Goal: Check status: Check status

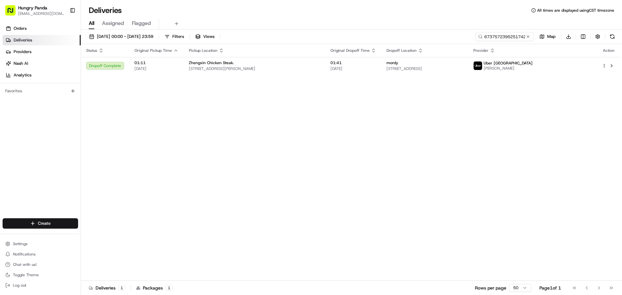
click at [530, 37] on button at bounding box center [528, 36] width 6 height 6
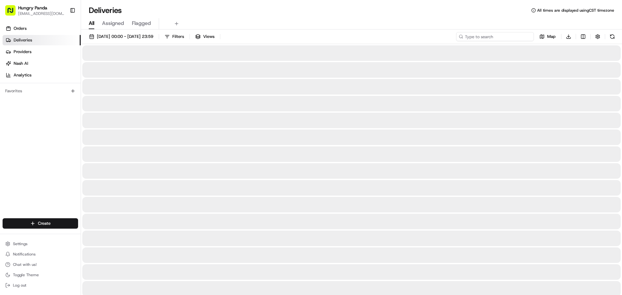
paste input "1655572735159773901036"
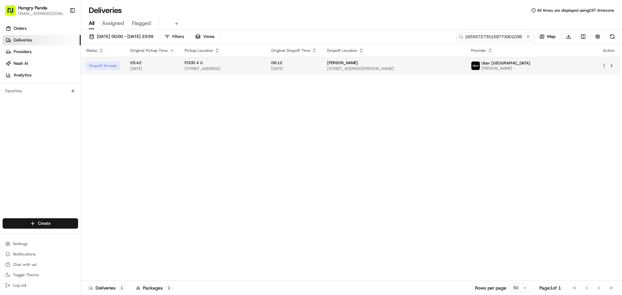
type input "1655572735159773901036"
click at [461, 63] on div "[PERSON_NAME]" at bounding box center [394, 62] width 134 height 5
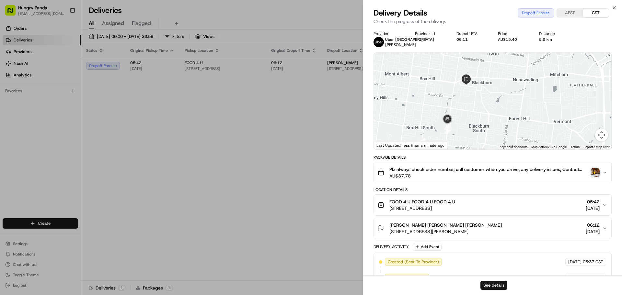
drag, startPoint x: 497, startPoint y: 102, endPoint x: 461, endPoint y: 123, distance: 41.4
click at [461, 123] on div at bounding box center [493, 101] width 238 height 97
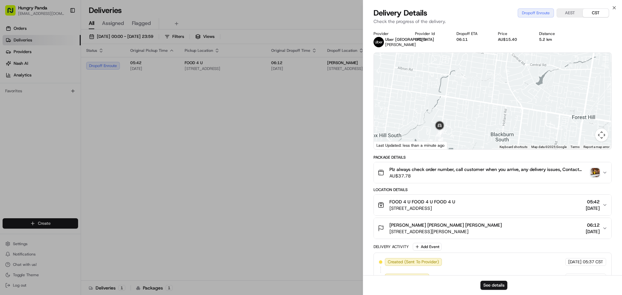
drag, startPoint x: 457, startPoint y: 117, endPoint x: 457, endPoint y: 110, distance: 6.5
click at [457, 110] on div at bounding box center [493, 101] width 238 height 97
drag, startPoint x: 455, startPoint y: 123, endPoint x: 468, endPoint y: 98, distance: 29.3
click at [468, 98] on div at bounding box center [493, 101] width 238 height 97
click at [595, 169] on img "button" at bounding box center [595, 172] width 9 height 9
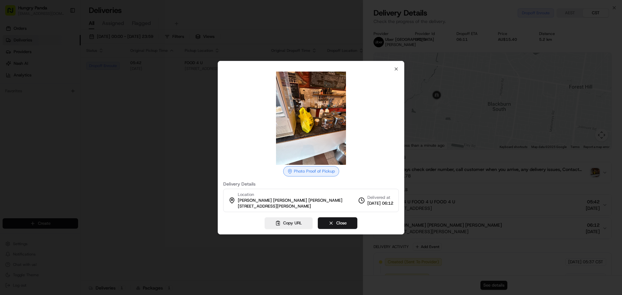
click at [311, 137] on img at bounding box center [310, 118] width 93 height 93
click at [396, 70] on icon "button" at bounding box center [396, 68] width 5 height 5
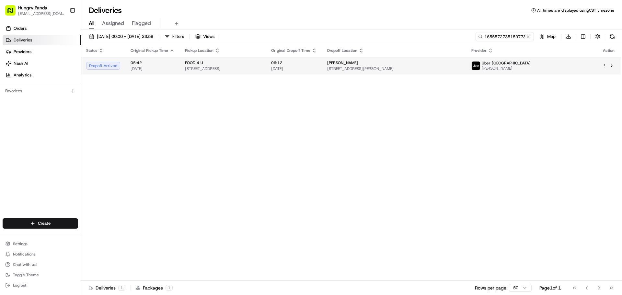
click at [403, 68] on span "[STREET_ADDRESS][PERSON_NAME]" at bounding box center [394, 68] width 134 height 5
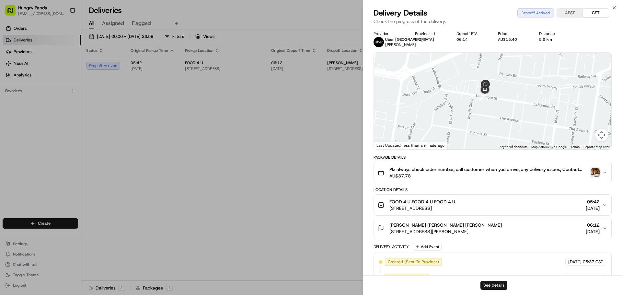
click at [505, 131] on div at bounding box center [493, 101] width 238 height 97
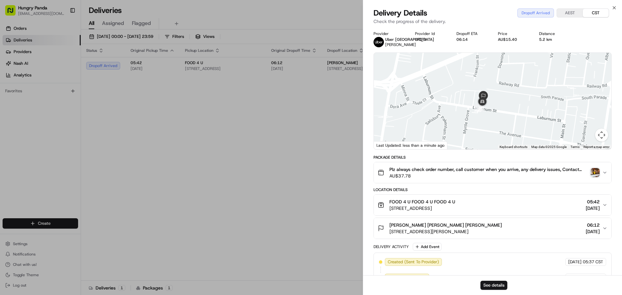
click at [479, 141] on div at bounding box center [493, 101] width 238 height 97
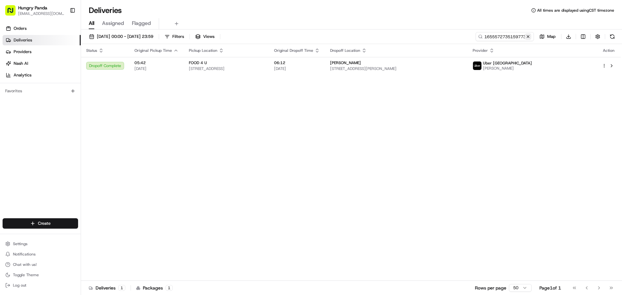
click at [530, 37] on button at bounding box center [528, 36] width 6 height 6
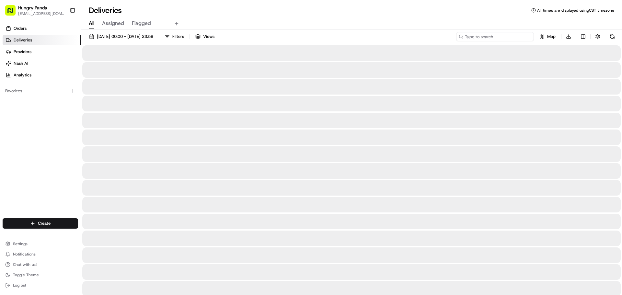
paste input "2651579185054736961405"
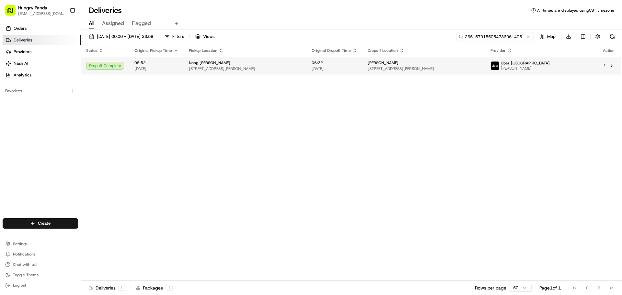
type input "2651579185054736961405"
click at [480, 61] on div "[PERSON_NAME]" at bounding box center [424, 62] width 112 height 5
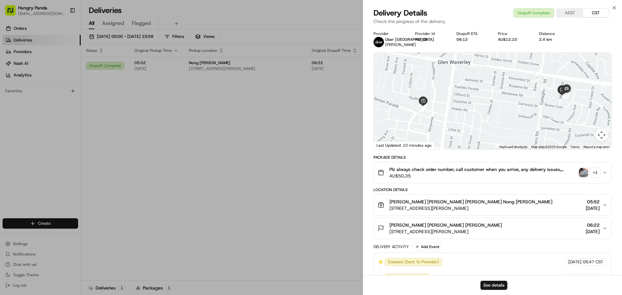
click at [586, 177] on img "button" at bounding box center [583, 172] width 9 height 9
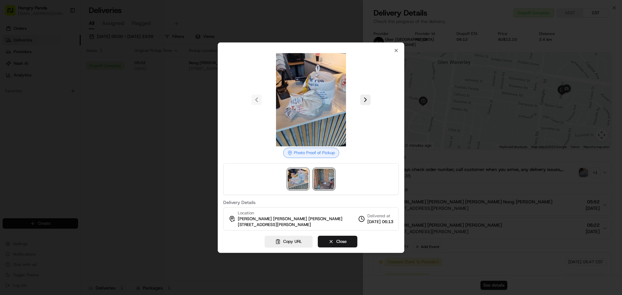
click at [323, 176] on img at bounding box center [324, 179] width 21 height 21
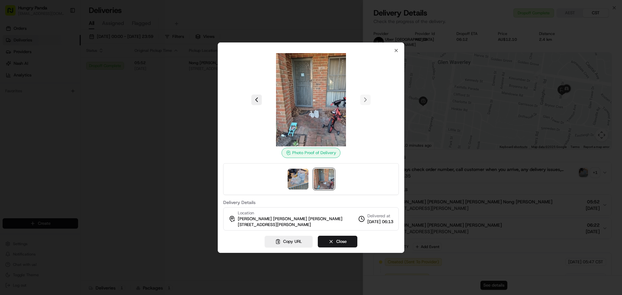
click at [158, 48] on div at bounding box center [311, 147] width 622 height 295
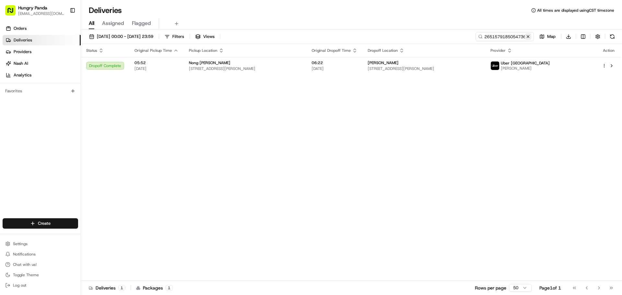
click at [529, 37] on button at bounding box center [528, 36] width 6 height 6
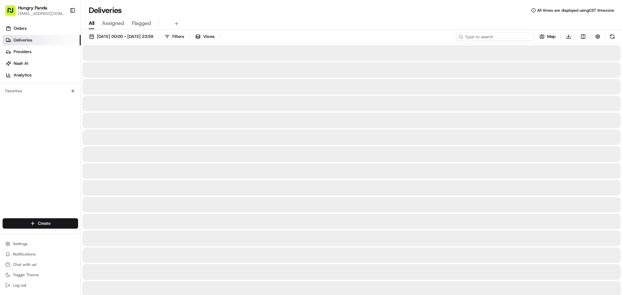
paste input "3359577815051799651309"
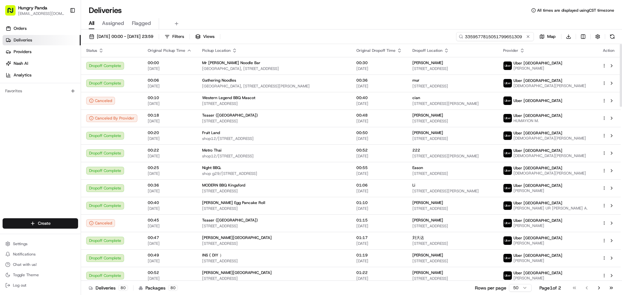
type input "3359577815051799651309"
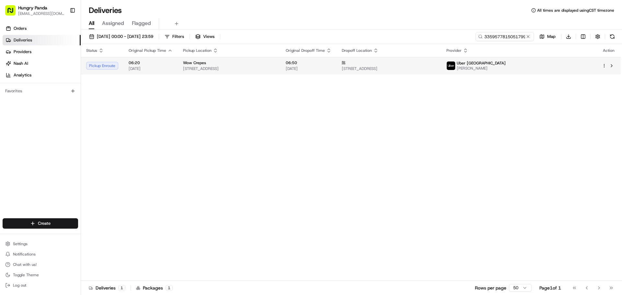
click at [442, 59] on td "陈 [STREET_ADDRESS]" at bounding box center [389, 66] width 105 height 18
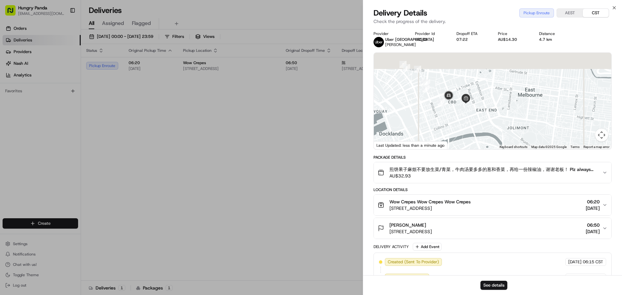
drag, startPoint x: 486, startPoint y: 85, endPoint x: 487, endPoint y: 133, distance: 47.7
click at [487, 133] on div at bounding box center [493, 101] width 238 height 97
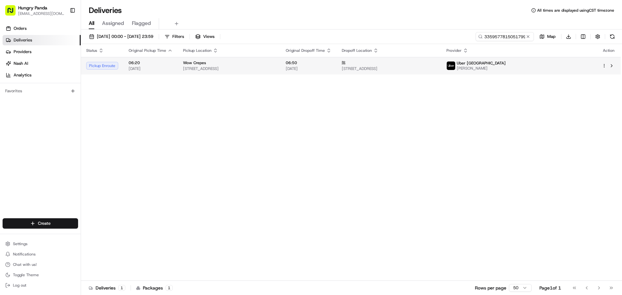
click at [437, 63] on div "陈" at bounding box center [389, 62] width 95 height 5
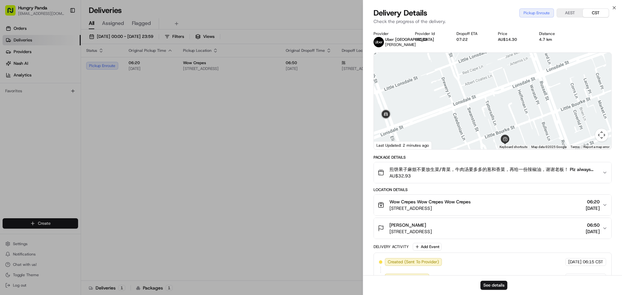
click at [457, 104] on div at bounding box center [493, 101] width 238 height 97
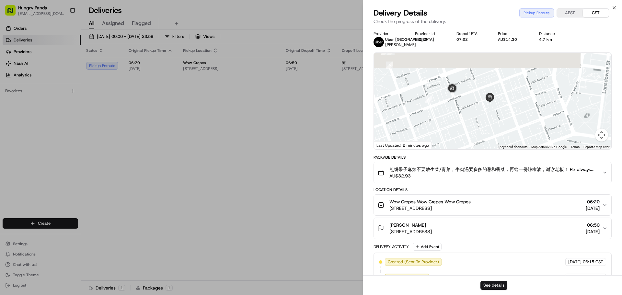
click at [472, 98] on div at bounding box center [493, 101] width 238 height 97
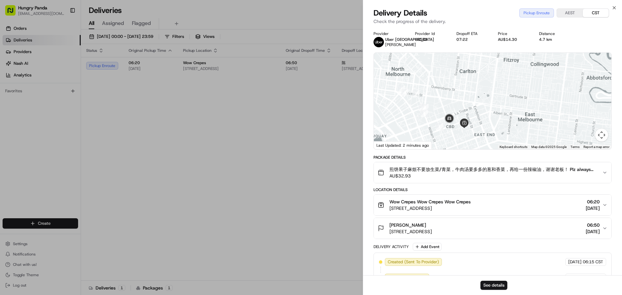
drag, startPoint x: 469, startPoint y: 102, endPoint x: 452, endPoint y: 133, distance: 34.9
click at [452, 133] on div at bounding box center [493, 101] width 238 height 97
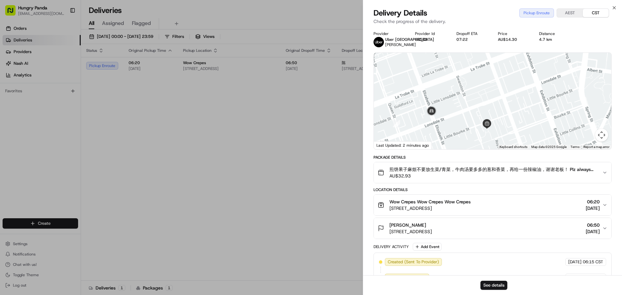
click at [453, 132] on div at bounding box center [493, 101] width 238 height 97
